Goal: Information Seeking & Learning: Find specific fact

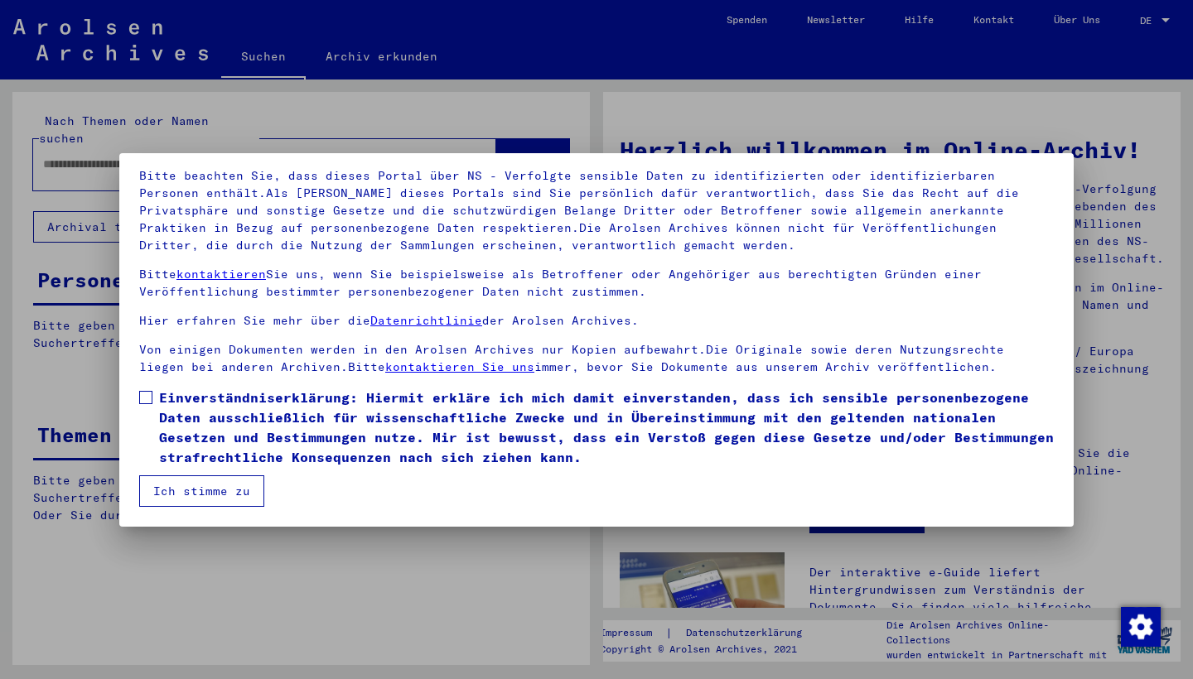
scroll to position [107, 0]
click at [147, 398] on span at bounding box center [145, 397] width 13 height 13
click at [223, 487] on button "Ich stimme zu" at bounding box center [201, 490] width 125 height 31
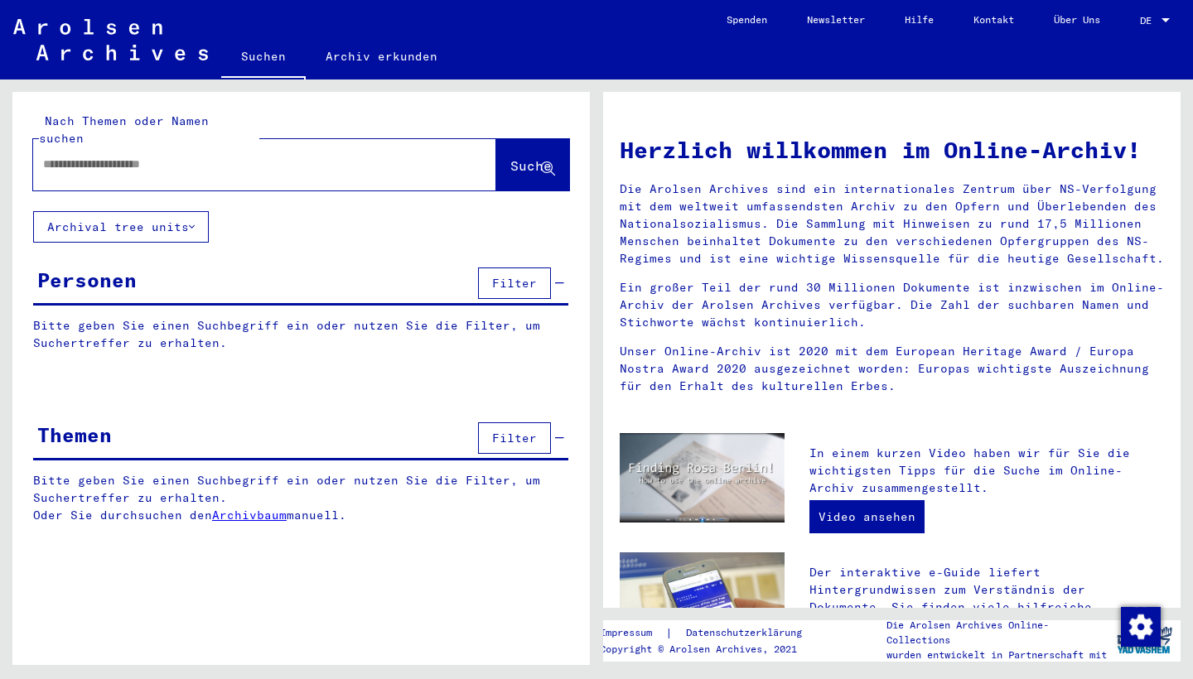
click at [51, 156] on input "text" at bounding box center [244, 164] width 403 height 17
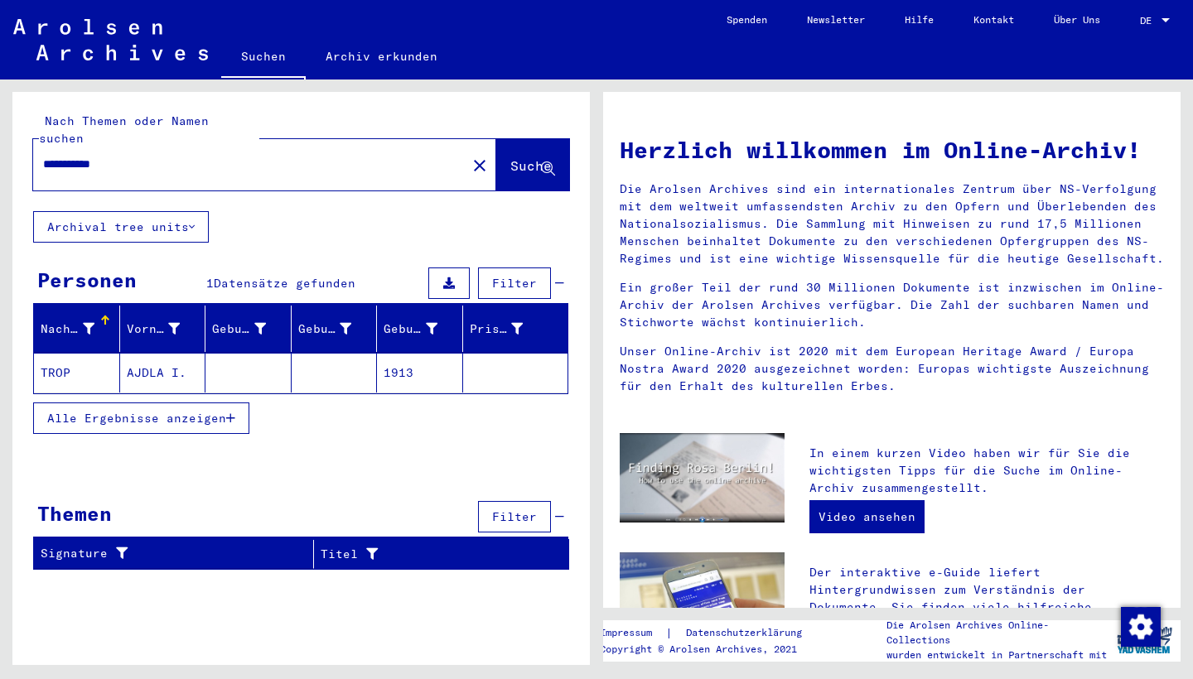
click at [120, 357] on mat-cell "AJDLA I." at bounding box center [163, 373] width 86 height 40
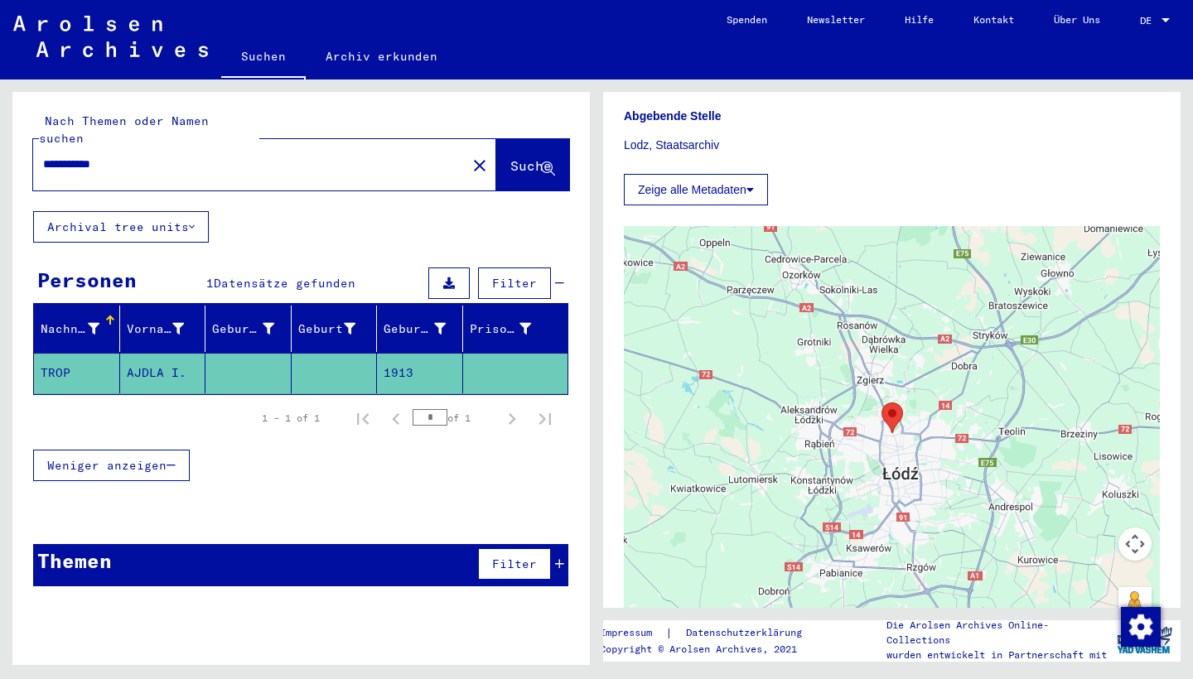
scroll to position [338, 0]
click at [133, 156] on input "**********" at bounding box center [249, 164] width 413 height 17
type input "**********"
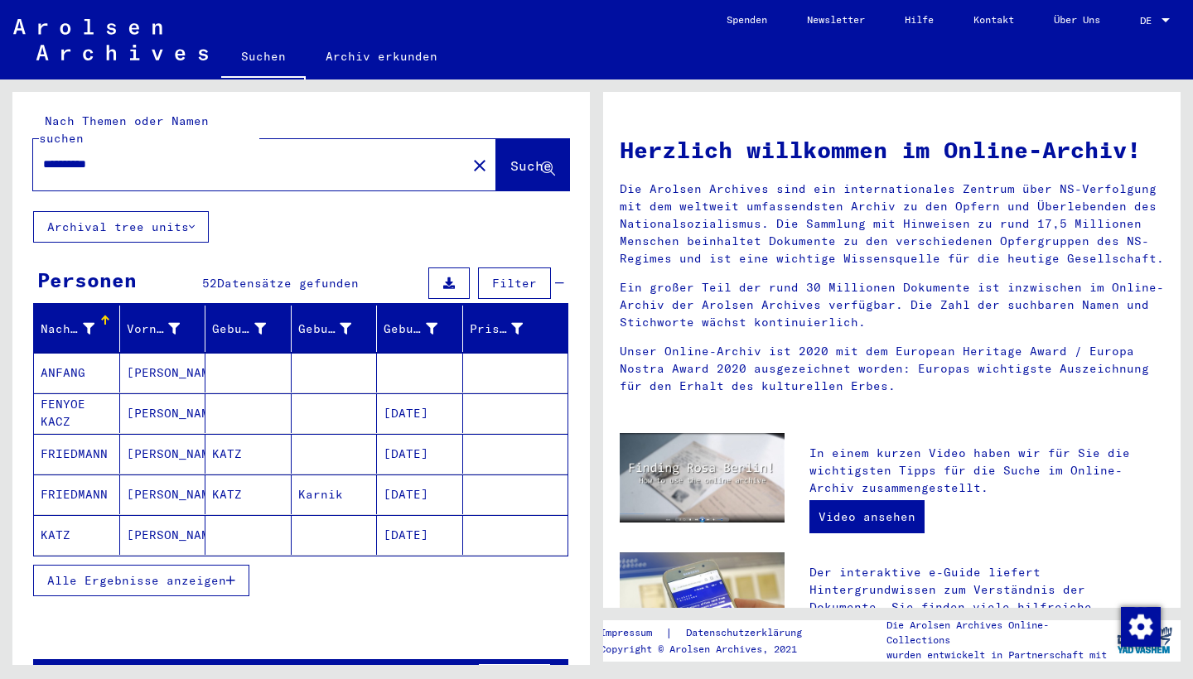
click at [155, 573] on span "Alle Ergebnisse anzeigen" at bounding box center [136, 580] width 179 height 15
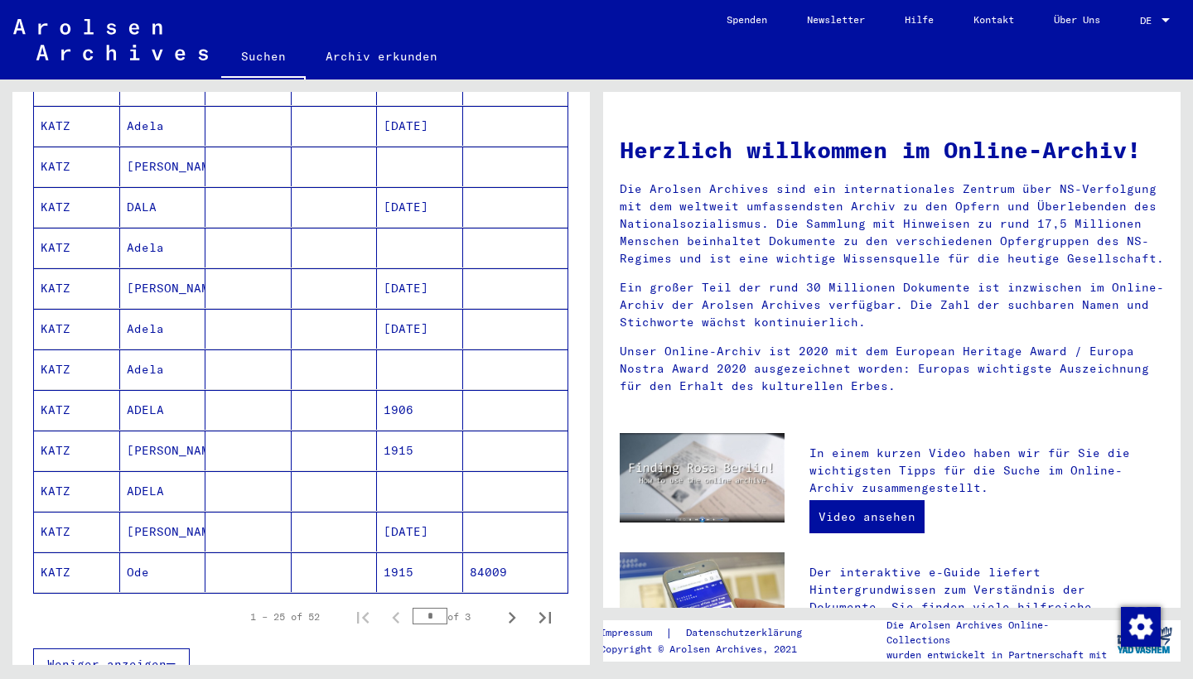
scroll to position [798, 0]
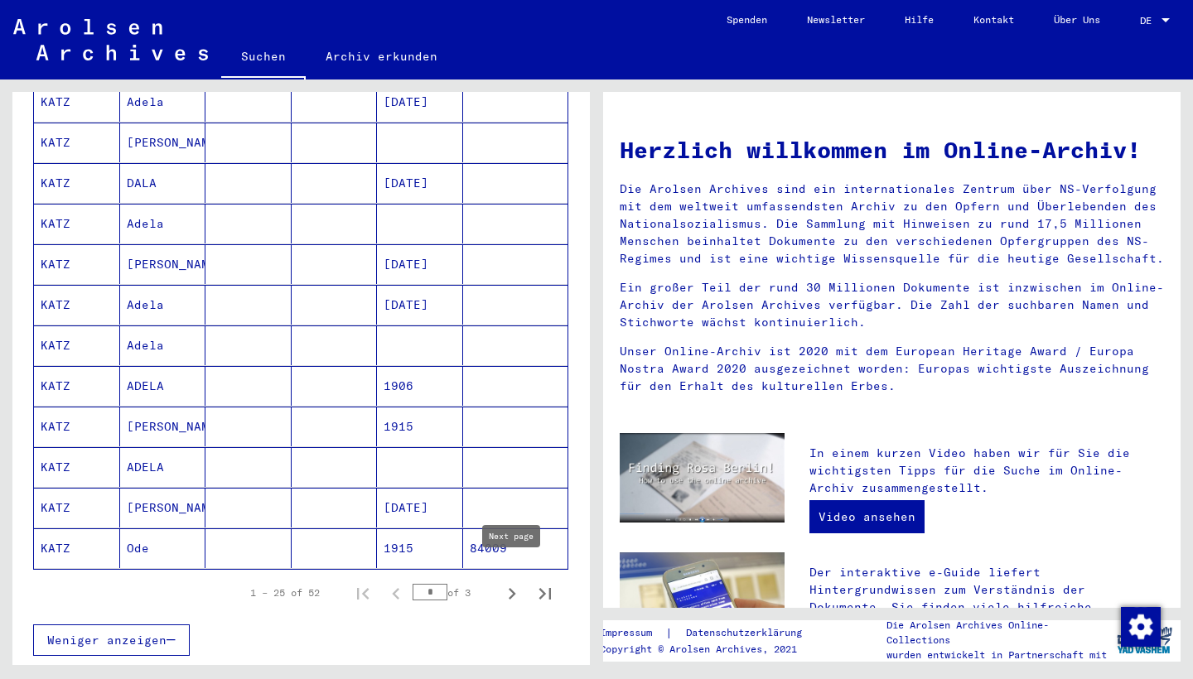
click at [508, 582] on icon "Next page" at bounding box center [511, 593] width 23 height 23
type input "*"
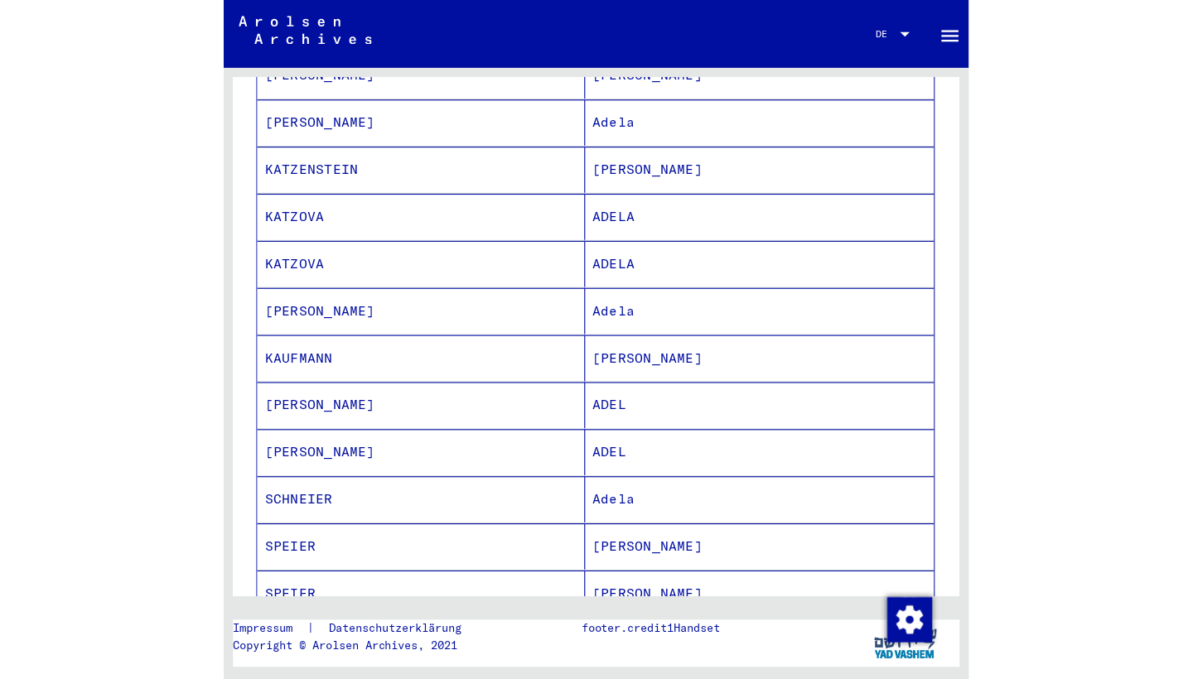
scroll to position [764, 0]
